Goal: Information Seeking & Learning: Find specific fact

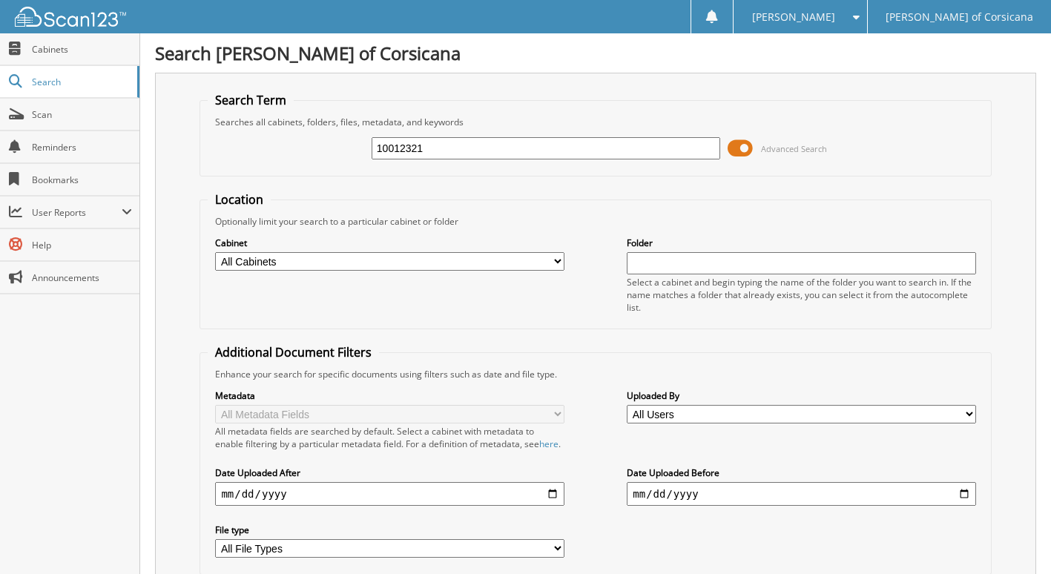
type input "10012321"
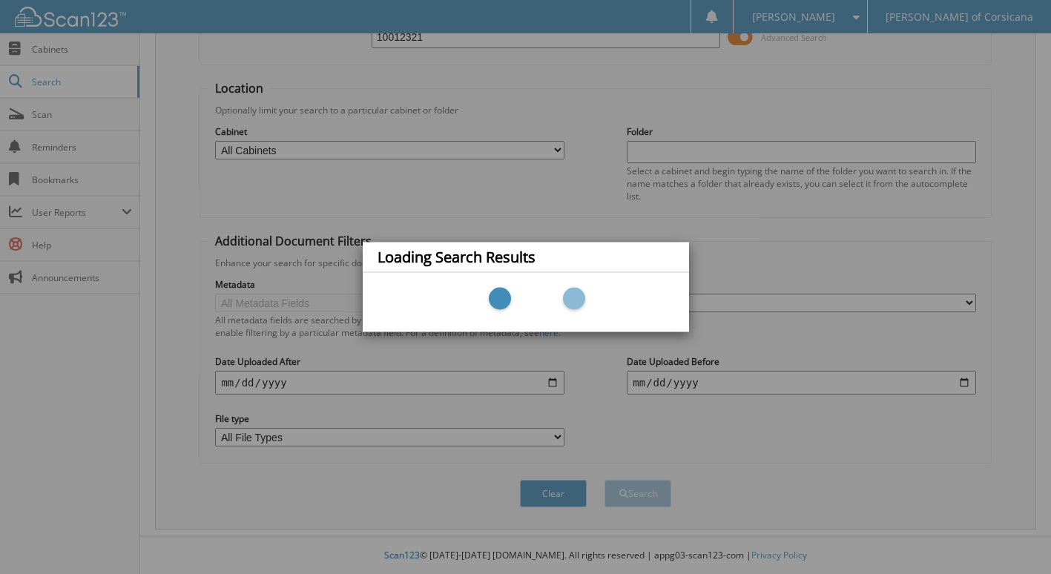
scroll to position [125, 0]
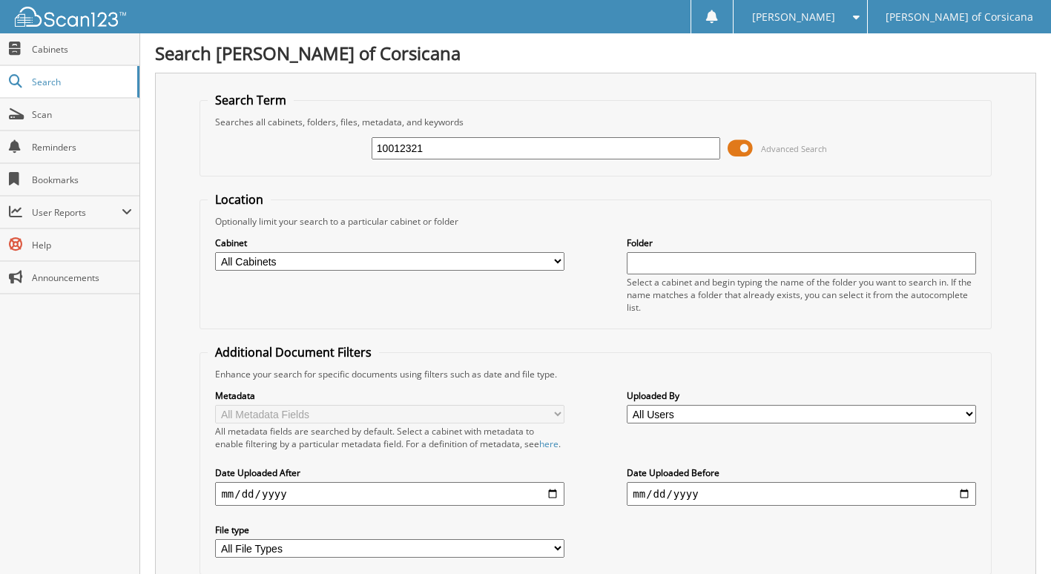
click at [575, 225] on div "Optionally limit your search to a particular cabinet or folder" at bounding box center [595, 221] width 775 height 13
click at [490, 144] on input "10012321" at bounding box center [545, 148] width 348 height 22
type input "10012320"
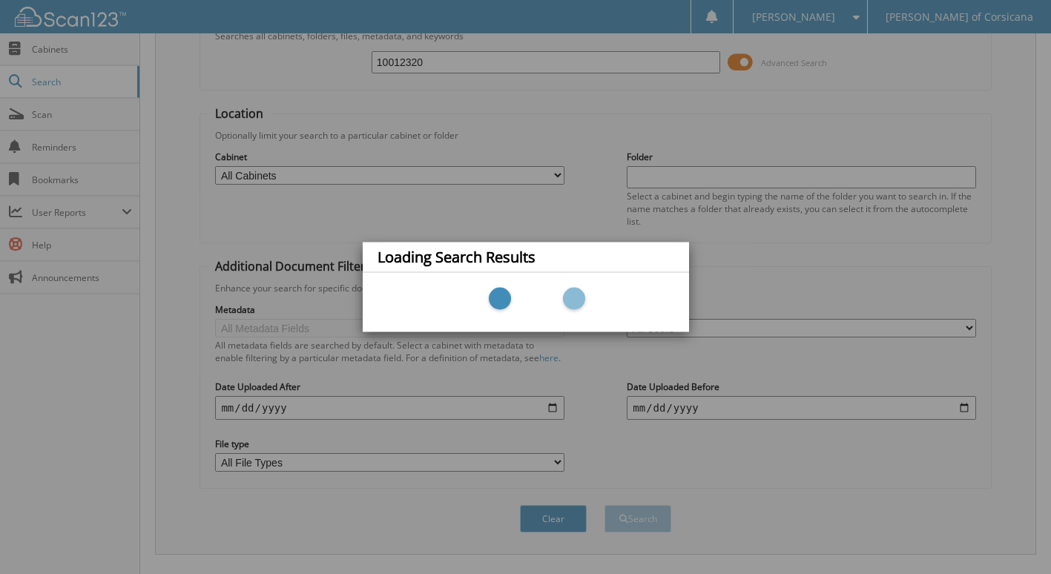
scroll to position [176, 0]
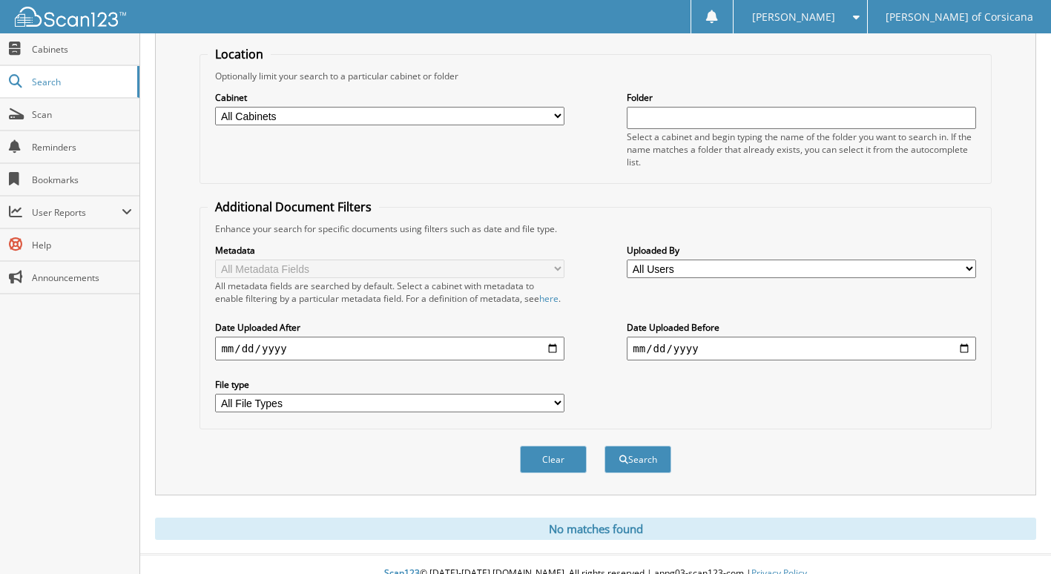
scroll to position [176, 0]
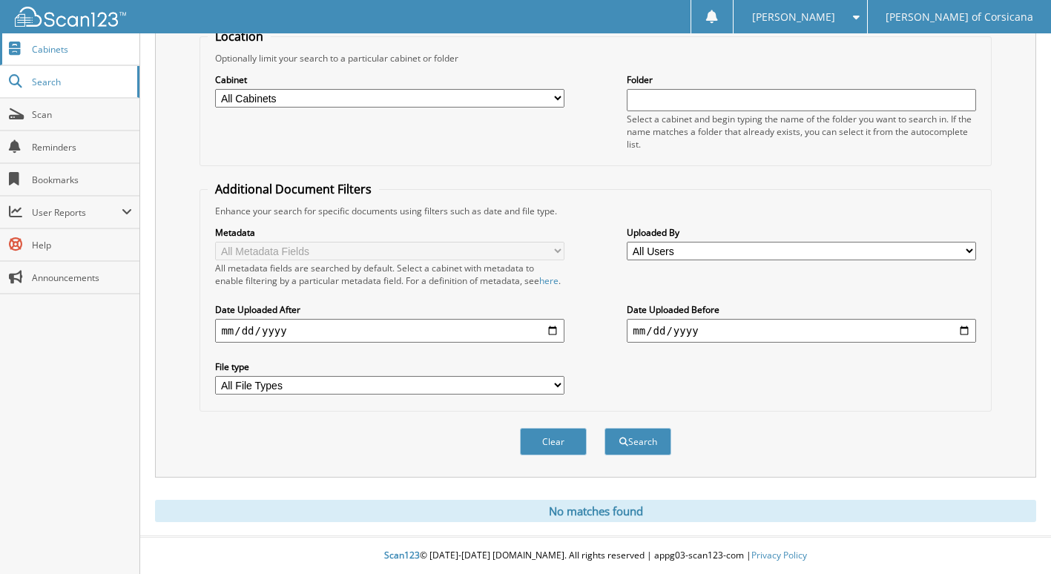
click at [115, 43] on span "Cabinets" at bounding box center [82, 49] width 100 height 13
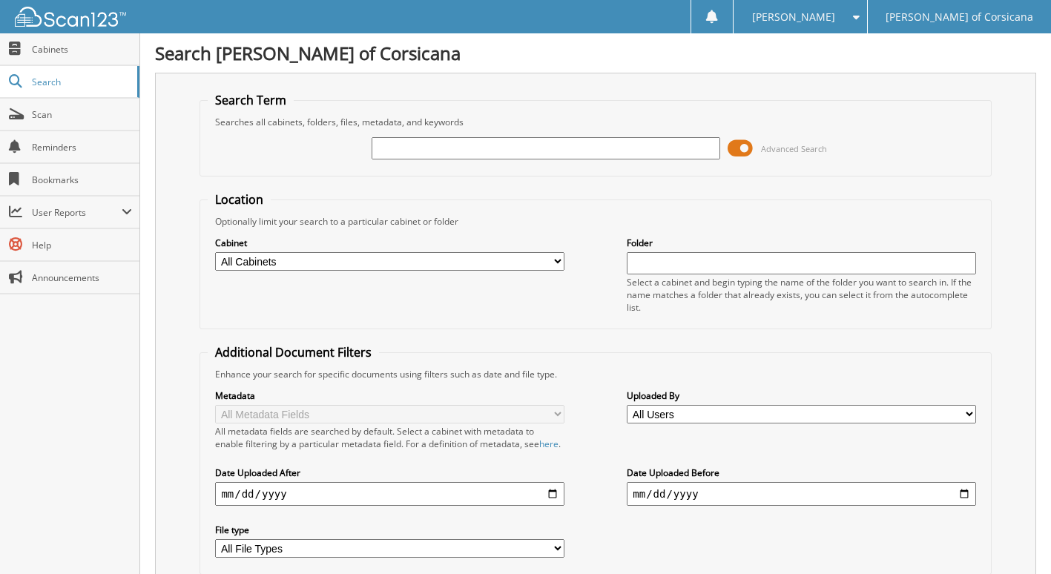
type input "AFC8988"
click at [458, 151] on input "AFC8988" at bounding box center [545, 148] width 348 height 22
